Goal: Contribute content: Contribute content

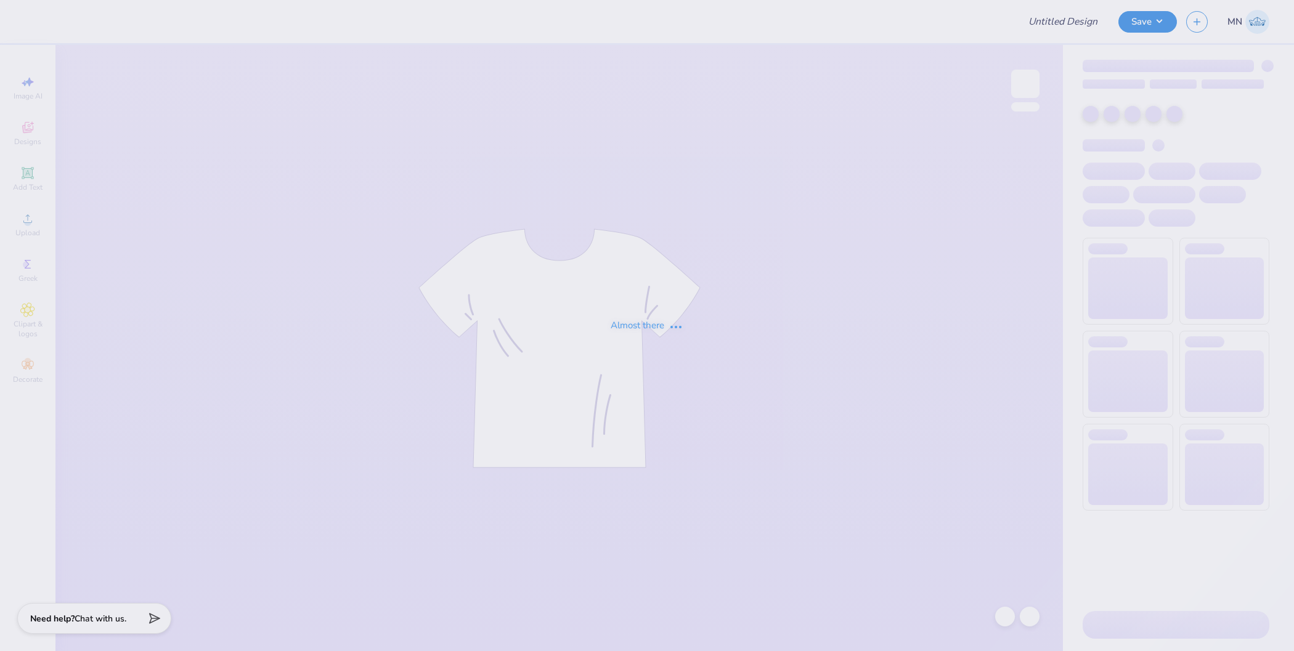
type input "AOII Casino Night Social"
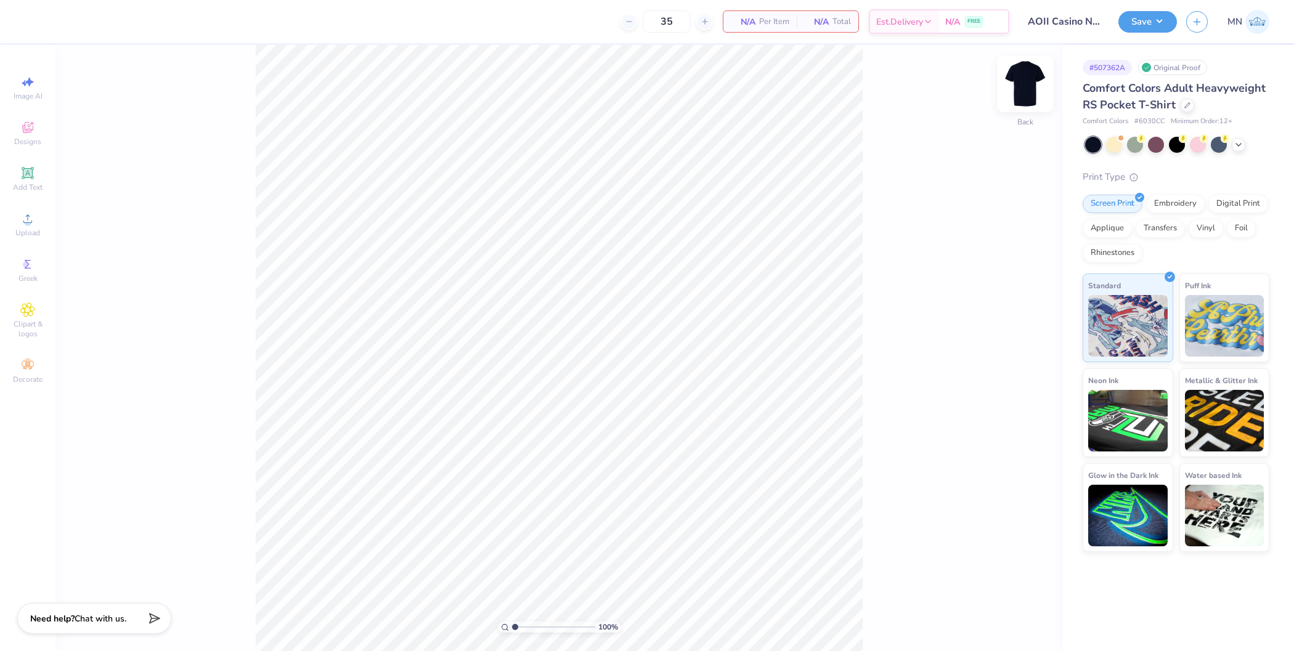
click at [1025, 96] on img at bounding box center [1025, 83] width 49 height 49
click at [20, 219] on icon at bounding box center [27, 218] width 15 height 15
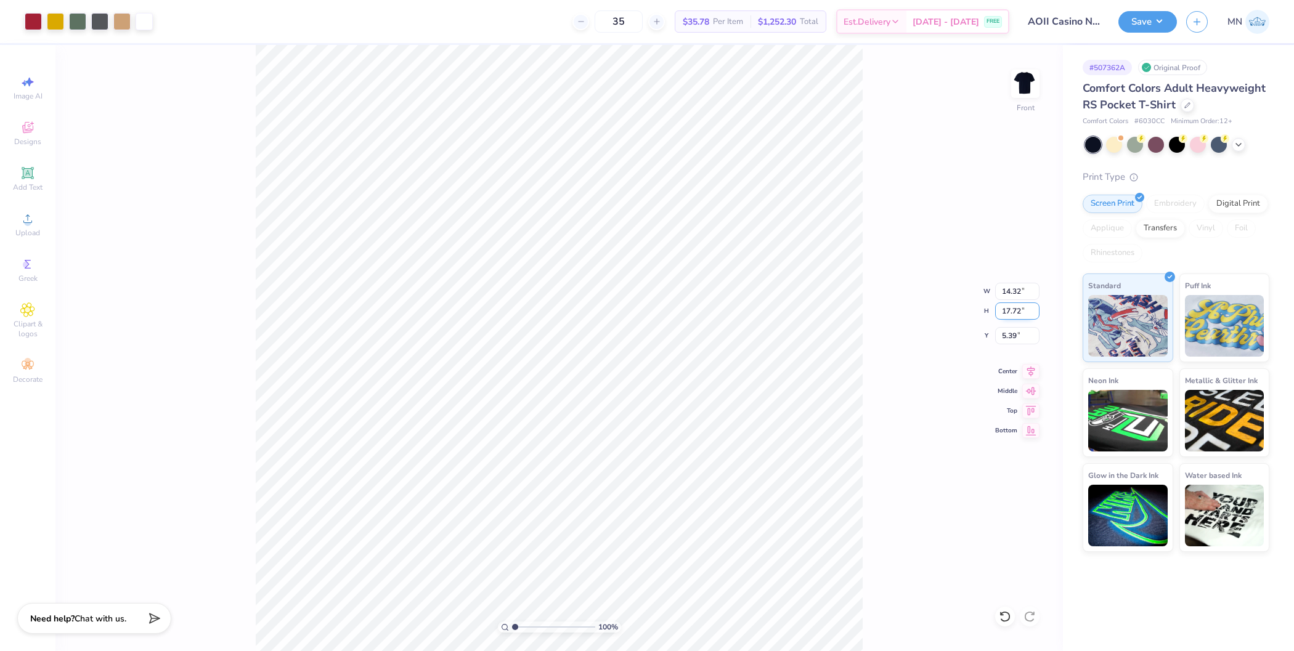
click at [1012, 308] on input "17.72" at bounding box center [1017, 310] width 44 height 17
type input "15"
type input "12.13"
type input "15.00"
click at [1010, 335] on input "6.75" at bounding box center [1017, 335] width 44 height 17
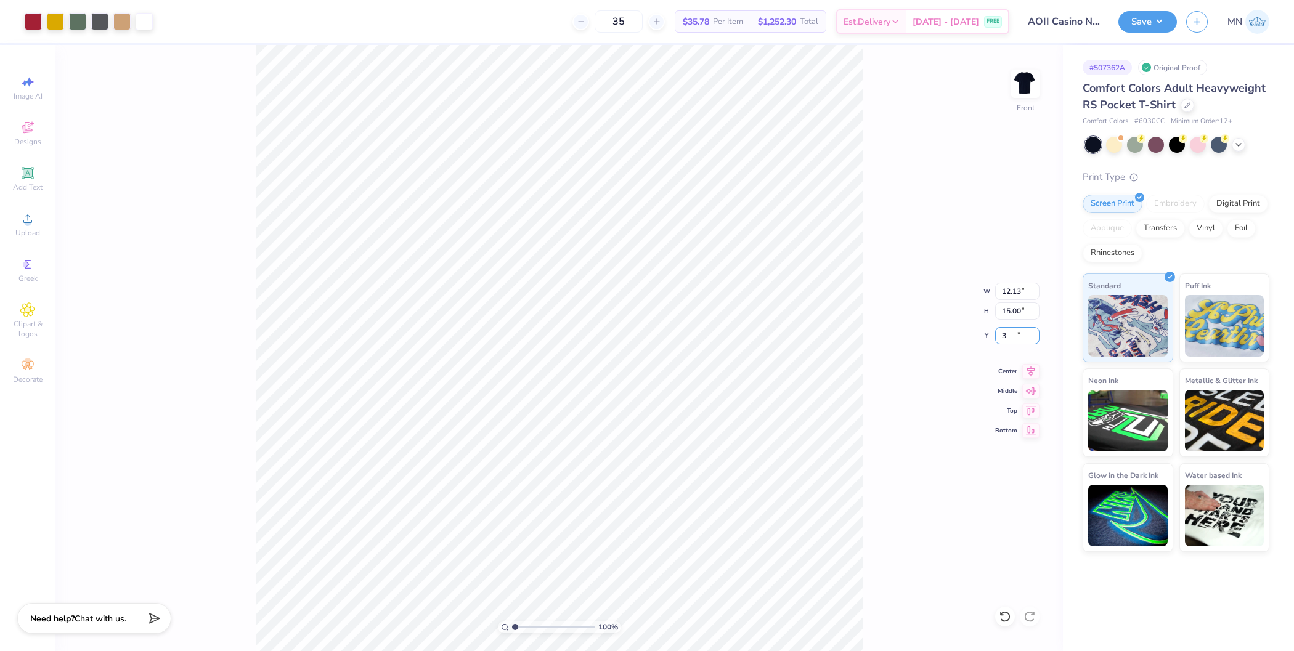
type input "3.00"
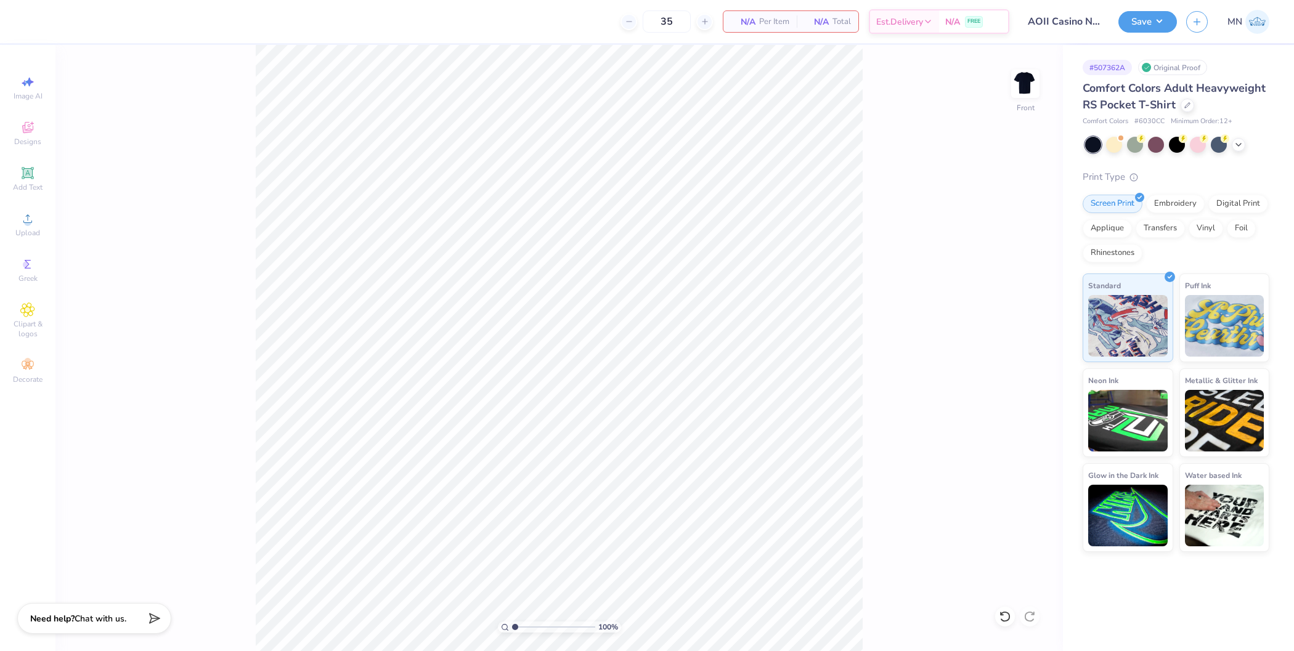
click at [25, 199] on div "Image AI Designs Add Text Upload Greek Clipart & logos Decorate" at bounding box center [27, 230] width 43 height 320
click at [25, 218] on icon at bounding box center [27, 218] width 15 height 15
click at [1015, 310] on input "17.72" at bounding box center [1017, 310] width 44 height 17
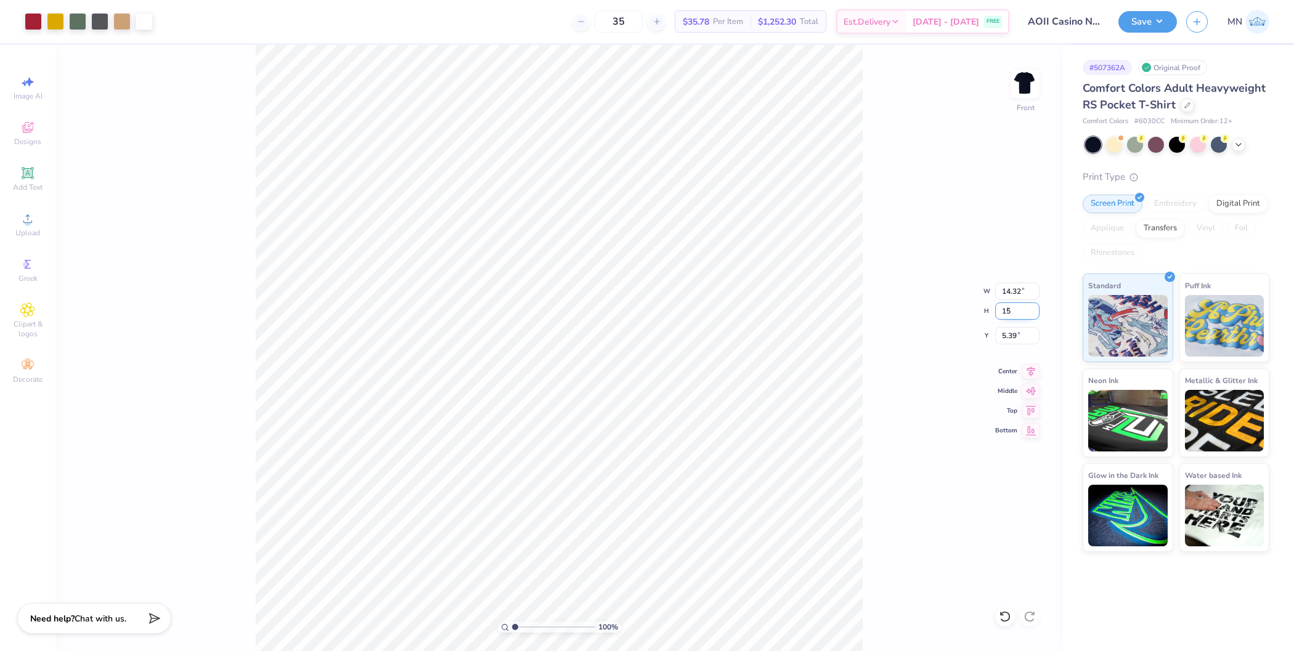
type input "15"
type input "12.12"
type input "15.00"
click at [1018, 336] on input "6.75" at bounding box center [1017, 335] width 44 height 17
type input "3.00"
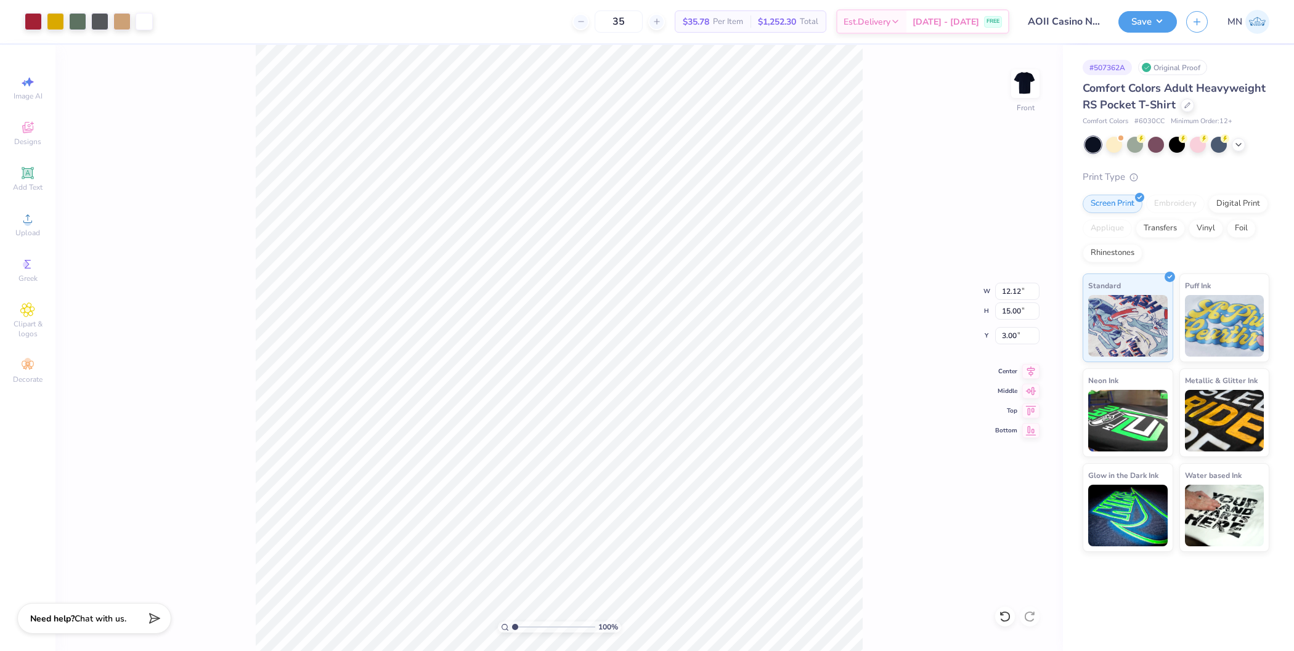
click at [888, 286] on div "100 % Front W 12.12 12.12 " H 15.00 15.00 " Y 3.00 3.00 " Center Middle Top Bot…" at bounding box center [558, 348] width 1007 height 606
click at [1021, 89] on img at bounding box center [1025, 83] width 49 height 49
click at [11, 232] on div "Upload" at bounding box center [27, 224] width 43 height 36
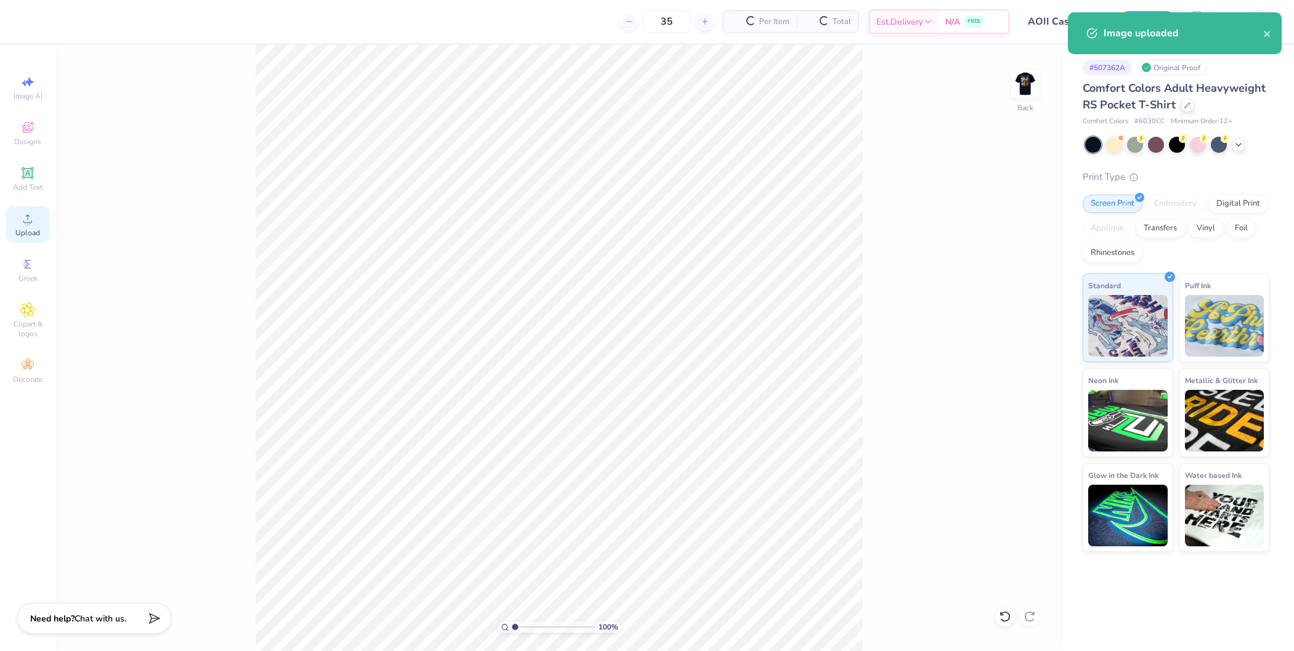
click at [34, 225] on icon at bounding box center [27, 218] width 15 height 15
click at [1264, 32] on icon "close" at bounding box center [1267, 34] width 9 height 10
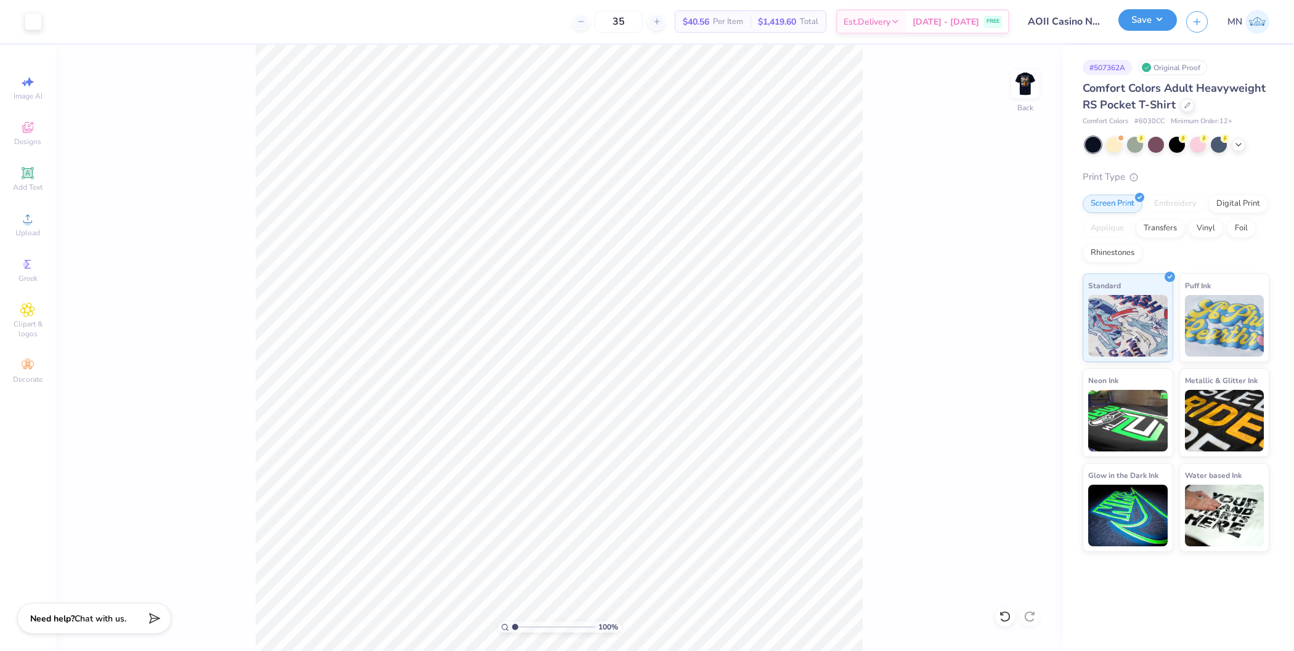
click at [1143, 23] on button "Save" at bounding box center [1147, 20] width 59 height 22
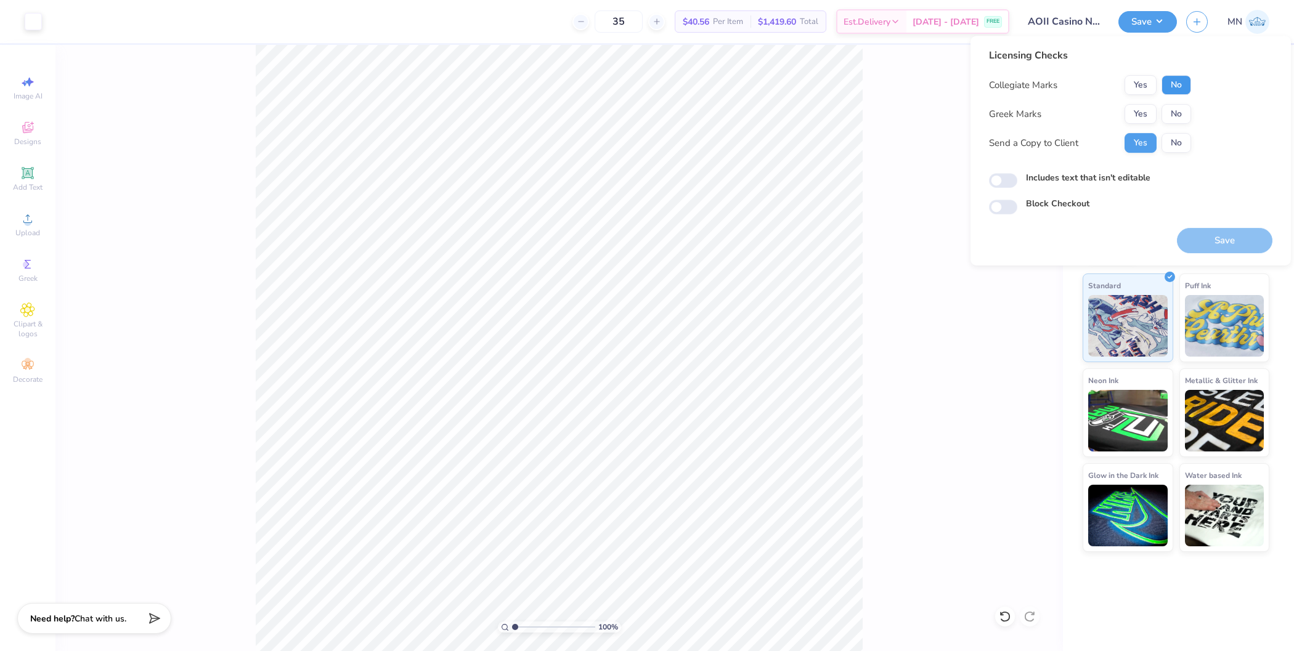
click at [1177, 87] on button "No" at bounding box center [1176, 85] width 30 height 20
click at [1145, 110] on button "Yes" at bounding box center [1140, 114] width 32 height 20
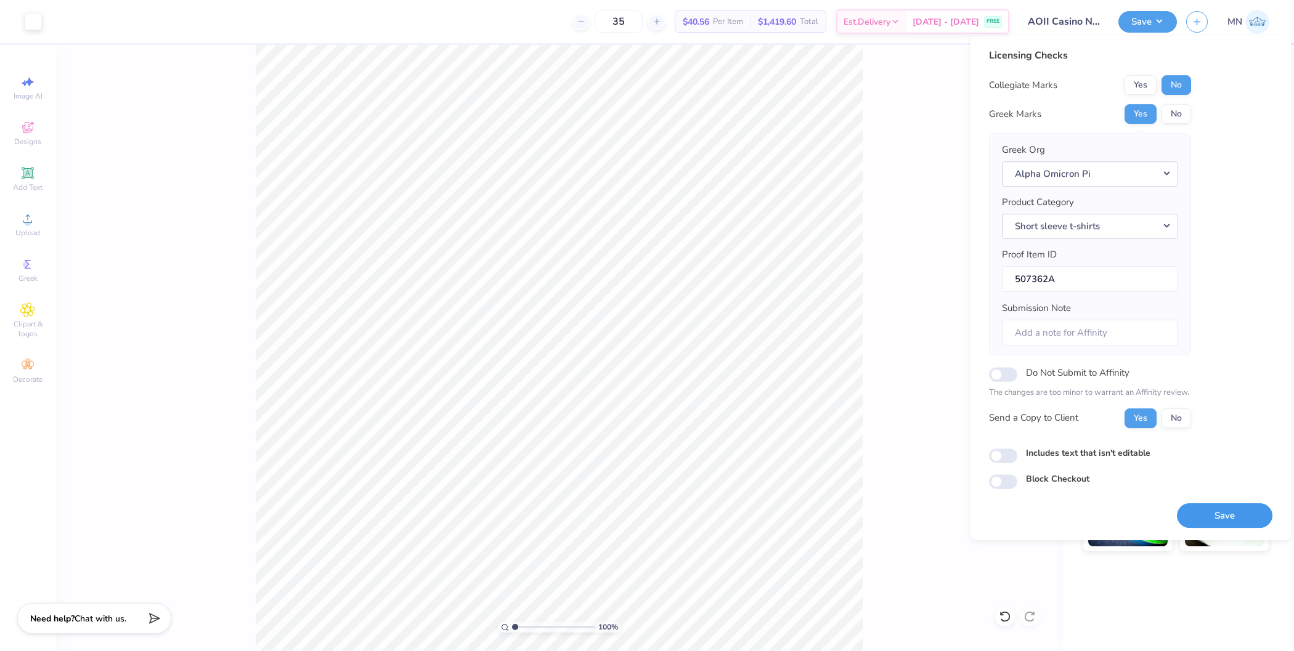
click at [1222, 507] on button "Save" at bounding box center [1224, 515] width 95 height 25
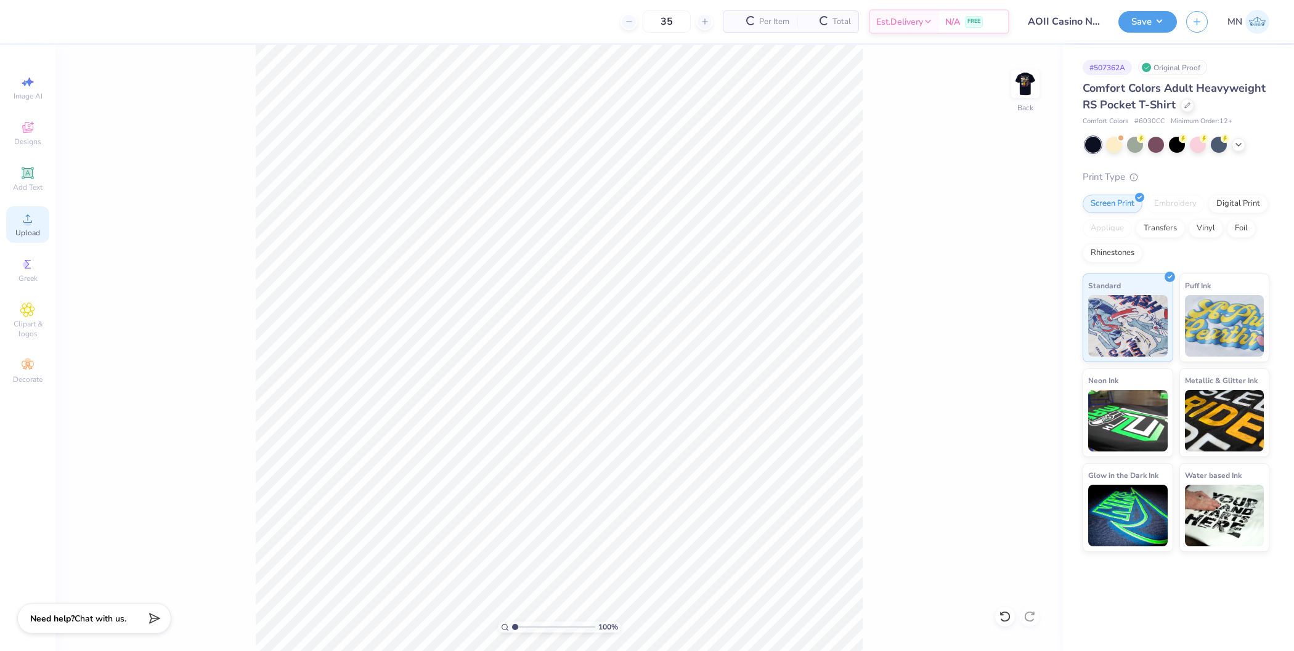
click at [24, 233] on span "Upload" at bounding box center [27, 233] width 25 height 10
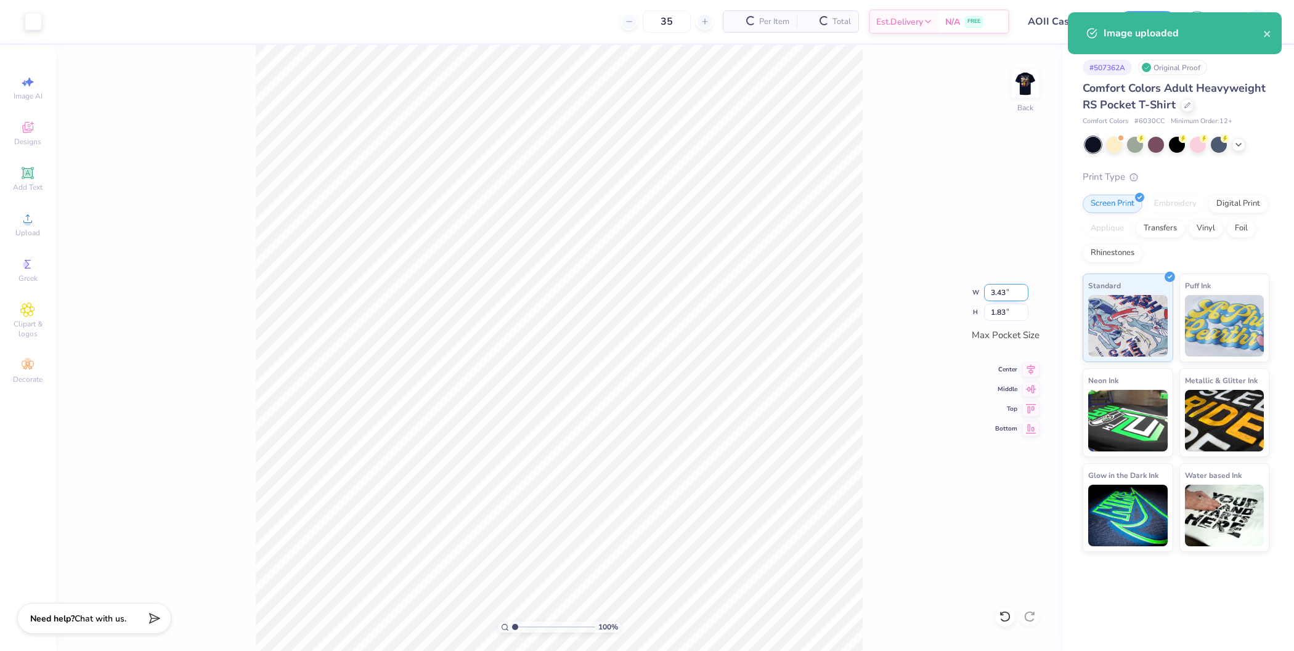
click at [999, 290] on input "3.43" at bounding box center [1006, 292] width 44 height 17
type input "3.50"
type input "1.87"
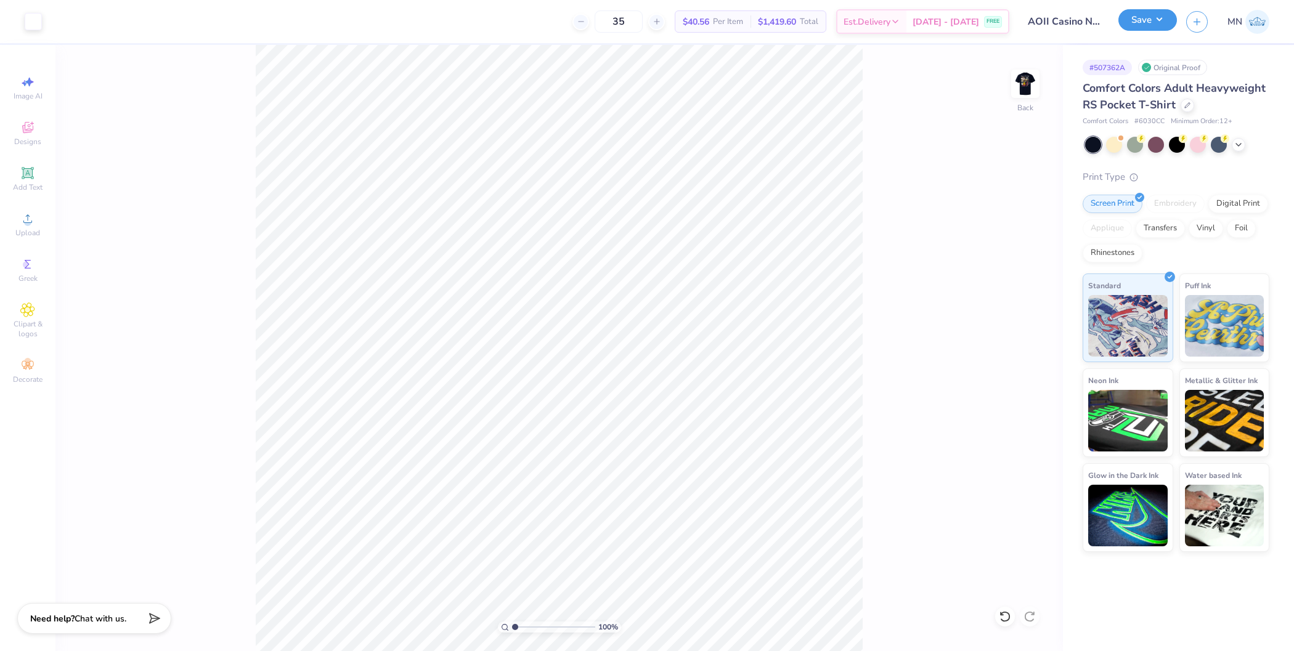
click at [1140, 26] on button "Save" at bounding box center [1147, 20] width 59 height 22
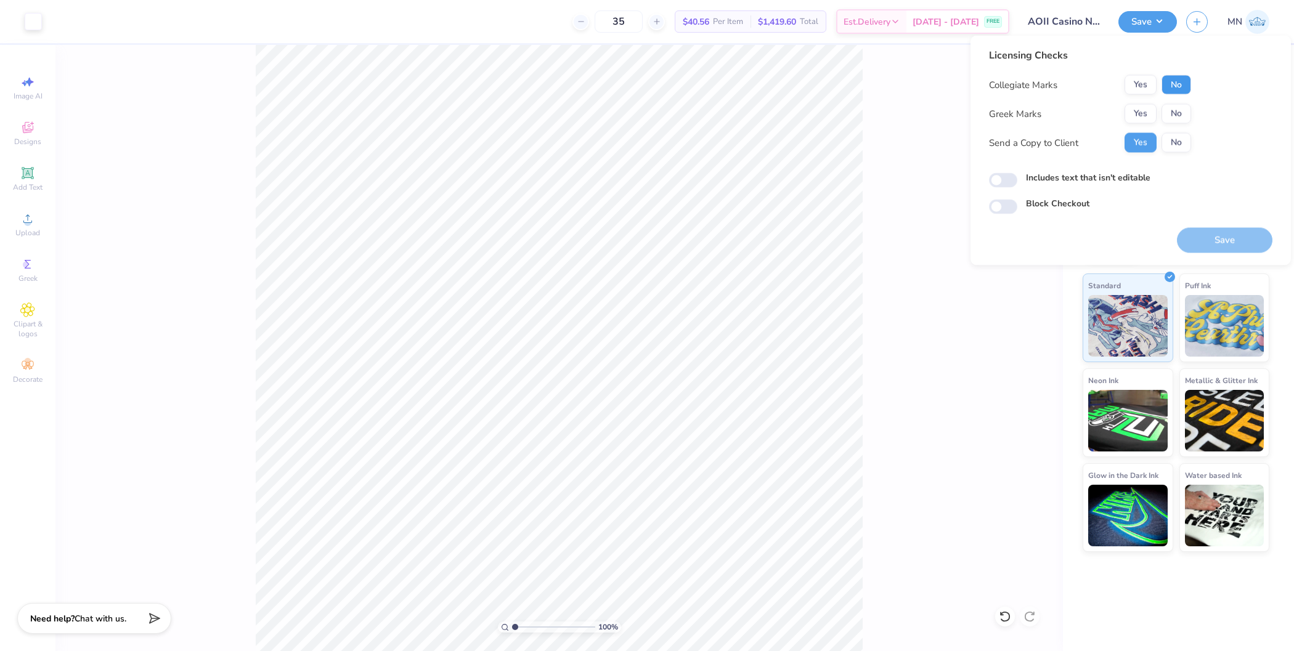
click at [1183, 85] on button "No" at bounding box center [1176, 85] width 30 height 20
click at [1142, 112] on button "Yes" at bounding box center [1140, 114] width 32 height 20
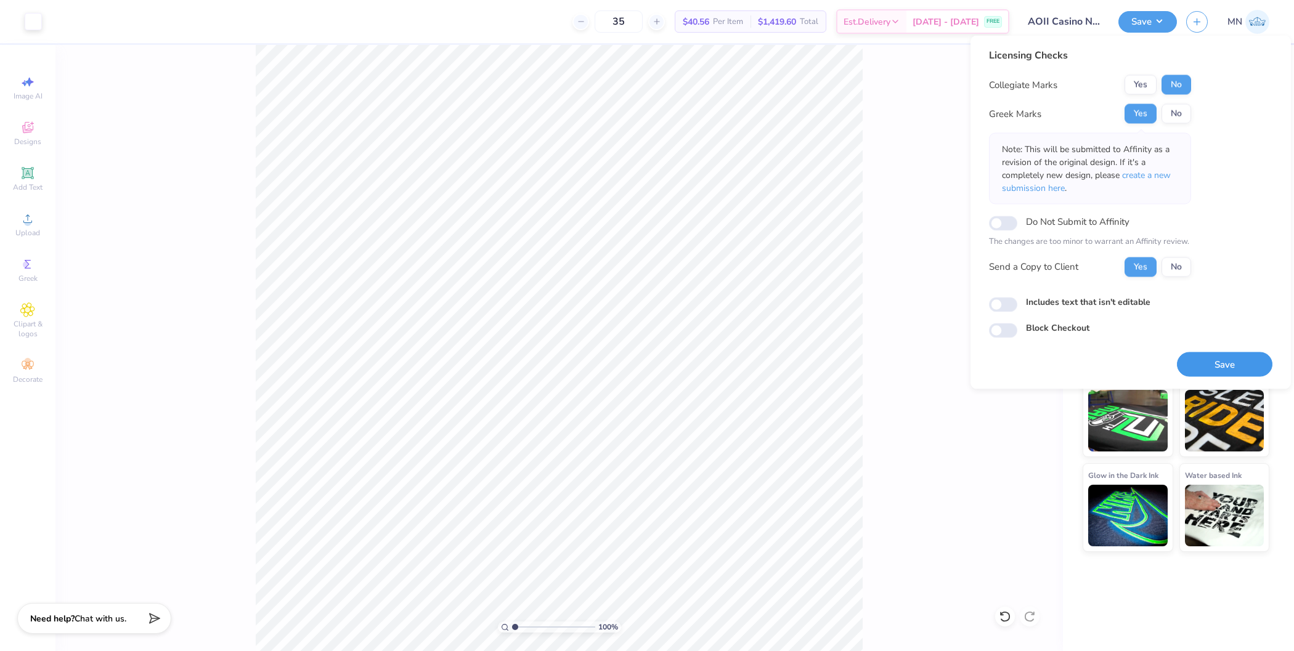
click at [1227, 359] on button "Save" at bounding box center [1224, 364] width 95 height 25
